Goal: Task Accomplishment & Management: Manage account settings

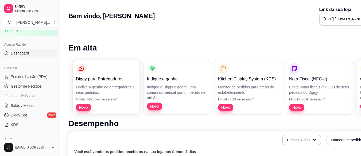
scroll to position [54, 0]
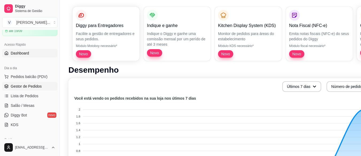
click at [19, 83] on link "Gestor de Pedidos" at bounding box center [29, 86] width 55 height 9
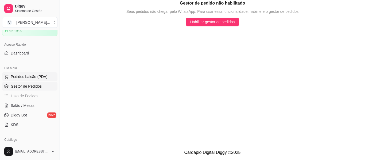
click at [32, 75] on span "Pedidos balcão (PDV)" at bounding box center [29, 76] width 37 height 5
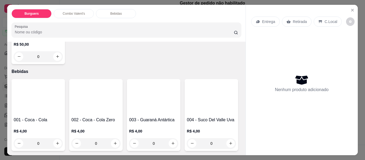
scroll to position [268, 0]
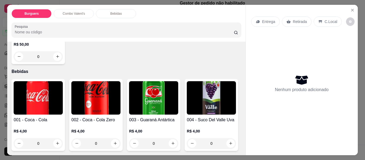
click at [79, 12] on p "Combo Valent's" at bounding box center [74, 14] width 22 height 4
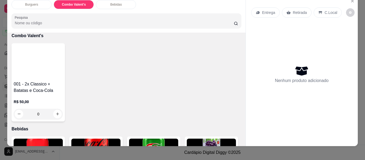
scroll to position [0, 0]
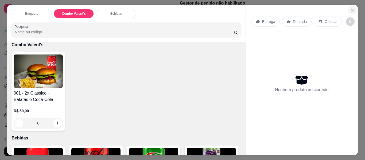
click at [352, 8] on icon "Close" at bounding box center [353, 10] width 4 height 4
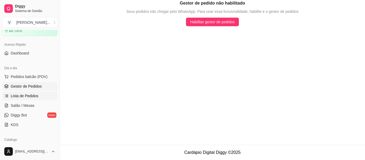
click at [35, 92] on link "Lista de Pedidos" at bounding box center [29, 96] width 55 height 9
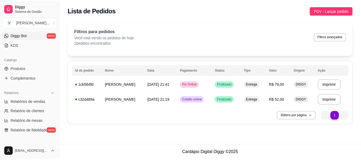
scroll to position [107, 0]
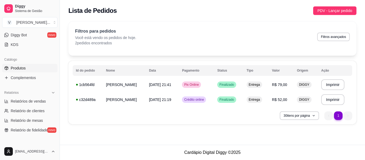
click at [9, 67] on link "Produtos" at bounding box center [29, 68] width 55 height 9
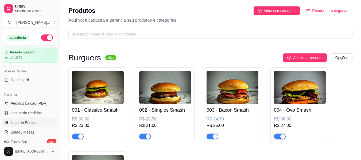
click at [25, 121] on span "Lista de Pedidos" at bounding box center [25, 122] width 28 height 5
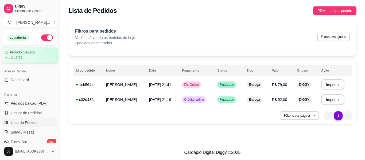
click at [25, 58] on div "até 19/09" at bounding box center [30, 58] width 50 height 4
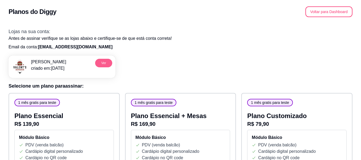
click at [107, 66] on button "Ver" at bounding box center [103, 63] width 17 height 9
